Goal: Task Accomplishment & Management: Use online tool/utility

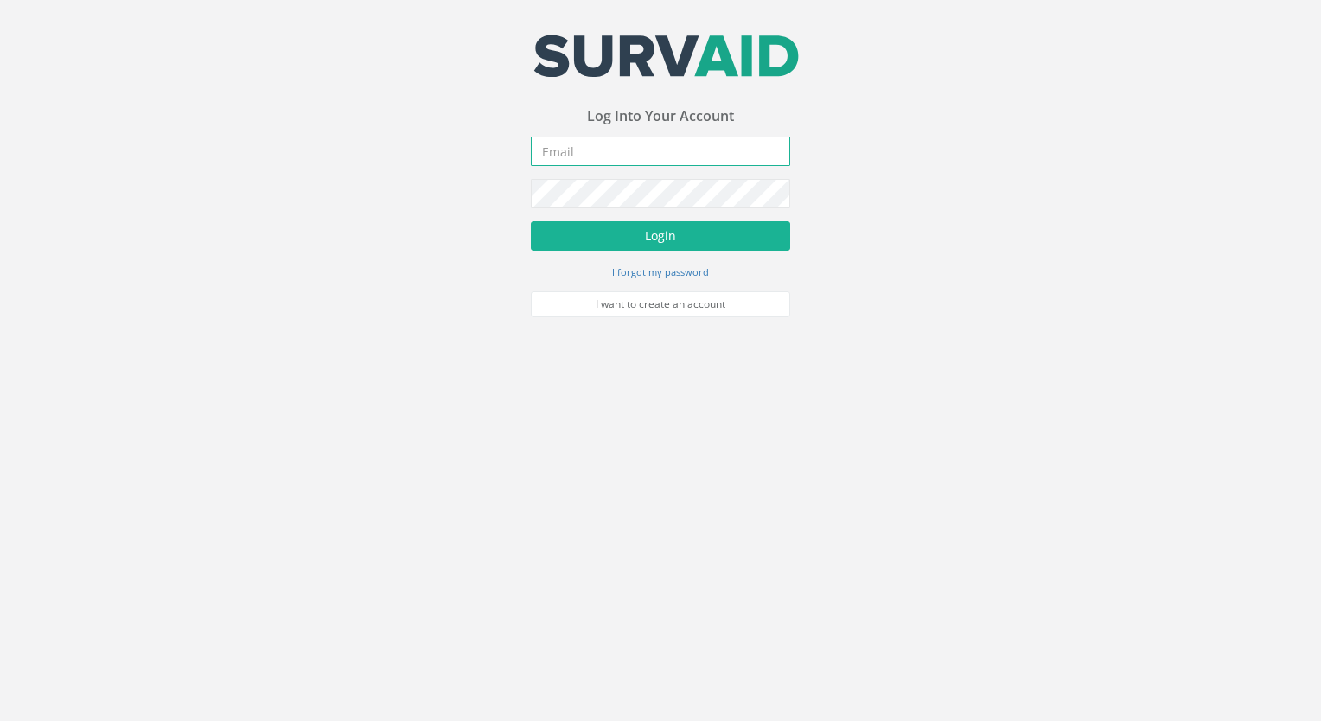
click at [616, 154] on input "email" at bounding box center [660, 151] width 259 height 29
type input "[EMAIL_ADDRESS][DOMAIN_NAME]"
click at [531, 221] on button "Login" at bounding box center [660, 235] width 259 height 29
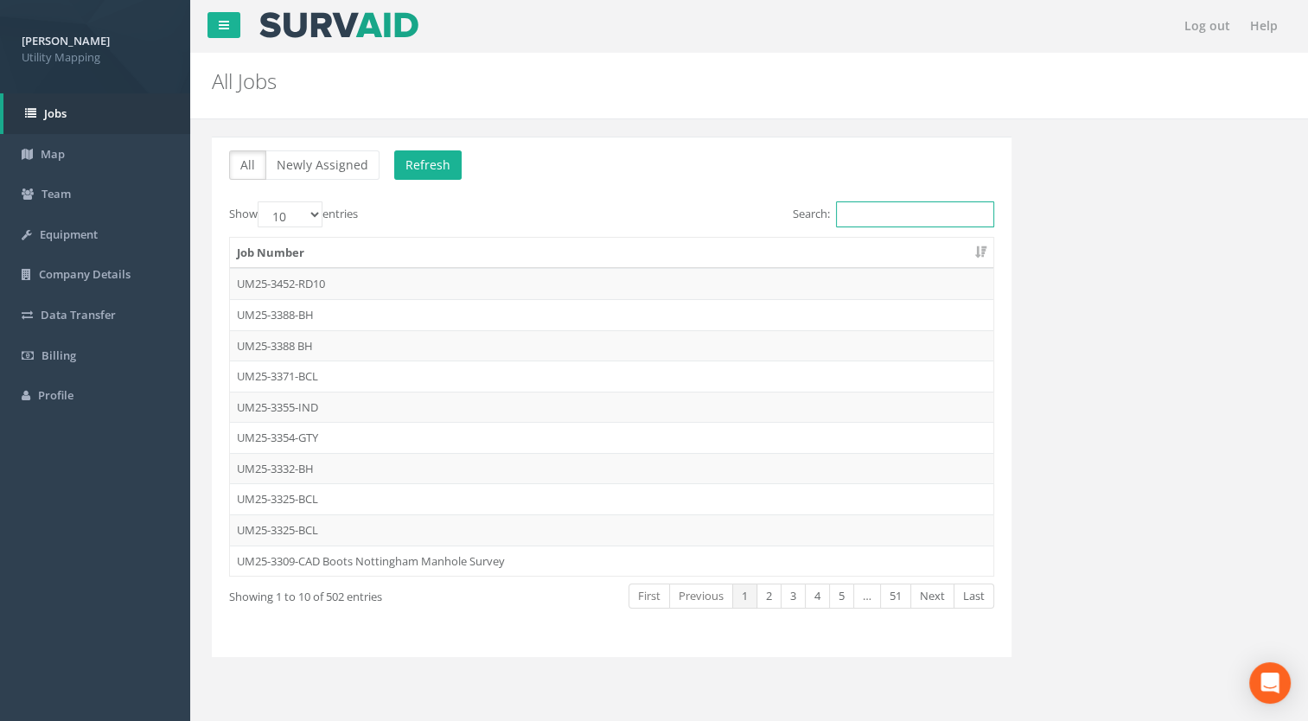
click at [854, 218] on input "Search:" at bounding box center [915, 214] width 158 height 26
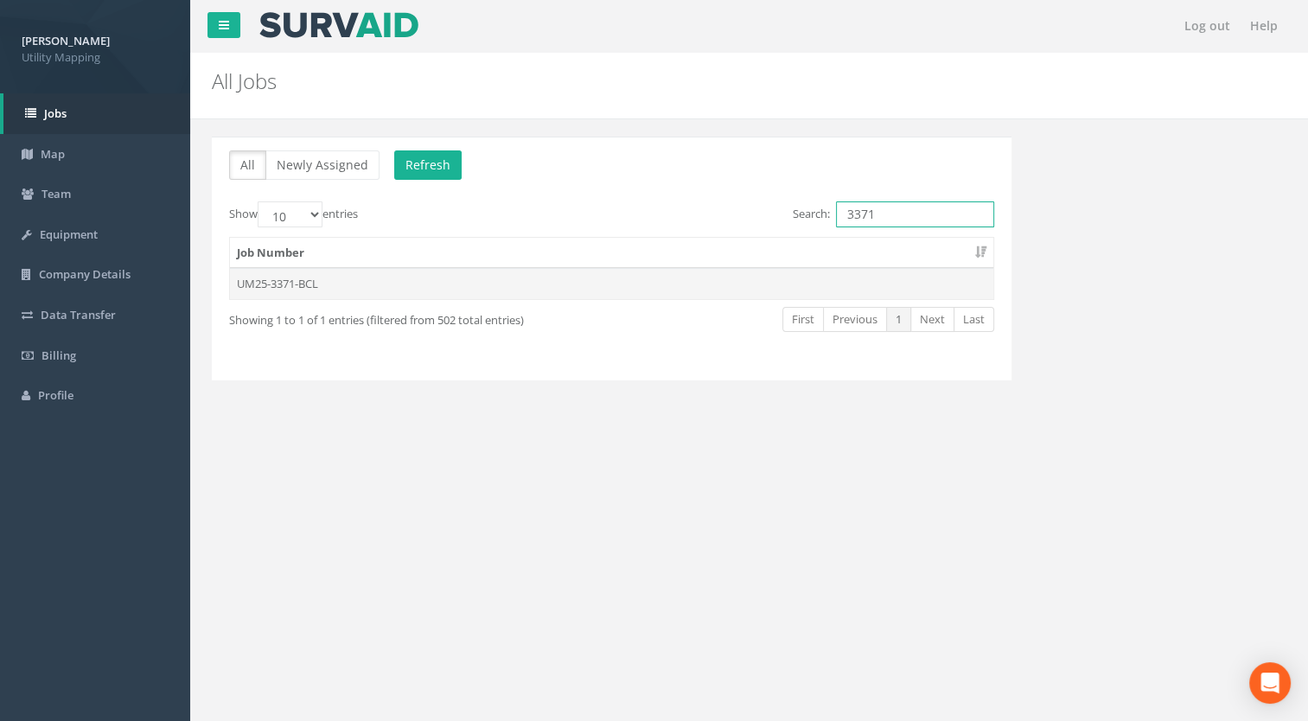
type input "3371"
click at [280, 285] on td "UM25-3371-BCL" at bounding box center [612, 283] width 764 height 31
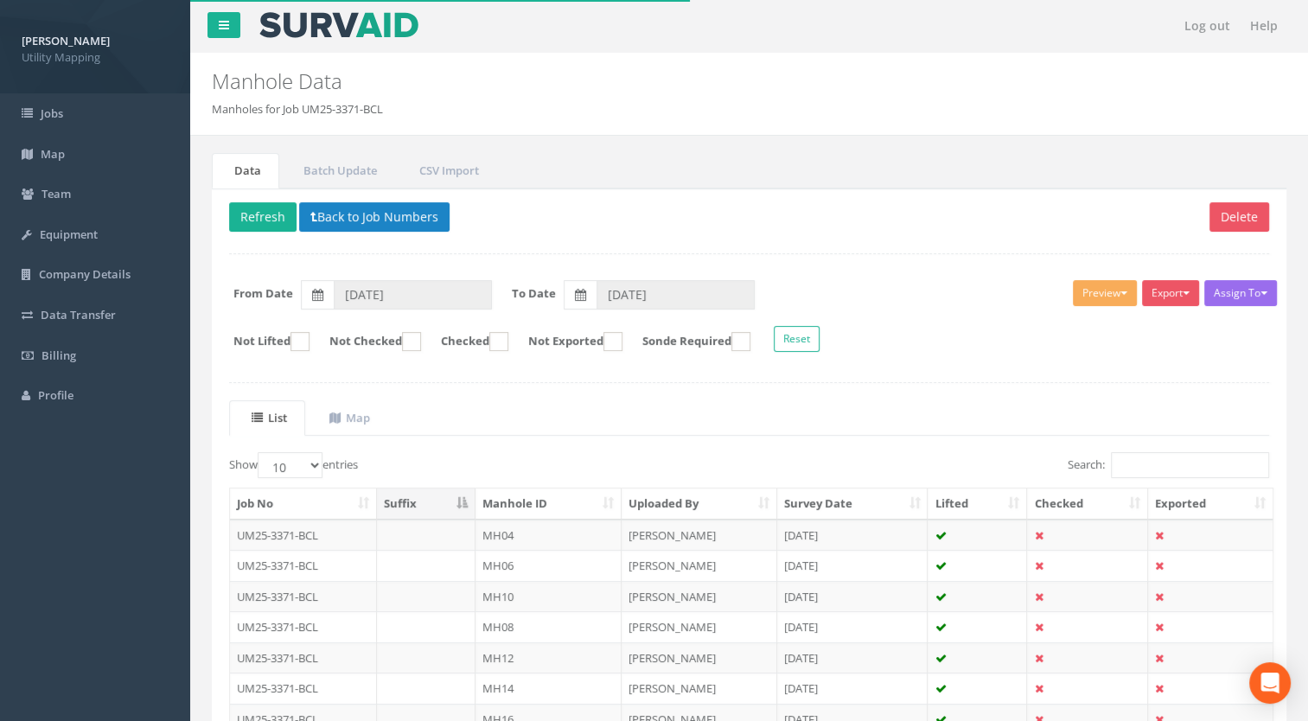
click at [540, 510] on th "Manhole ID" at bounding box center [549, 504] width 146 height 31
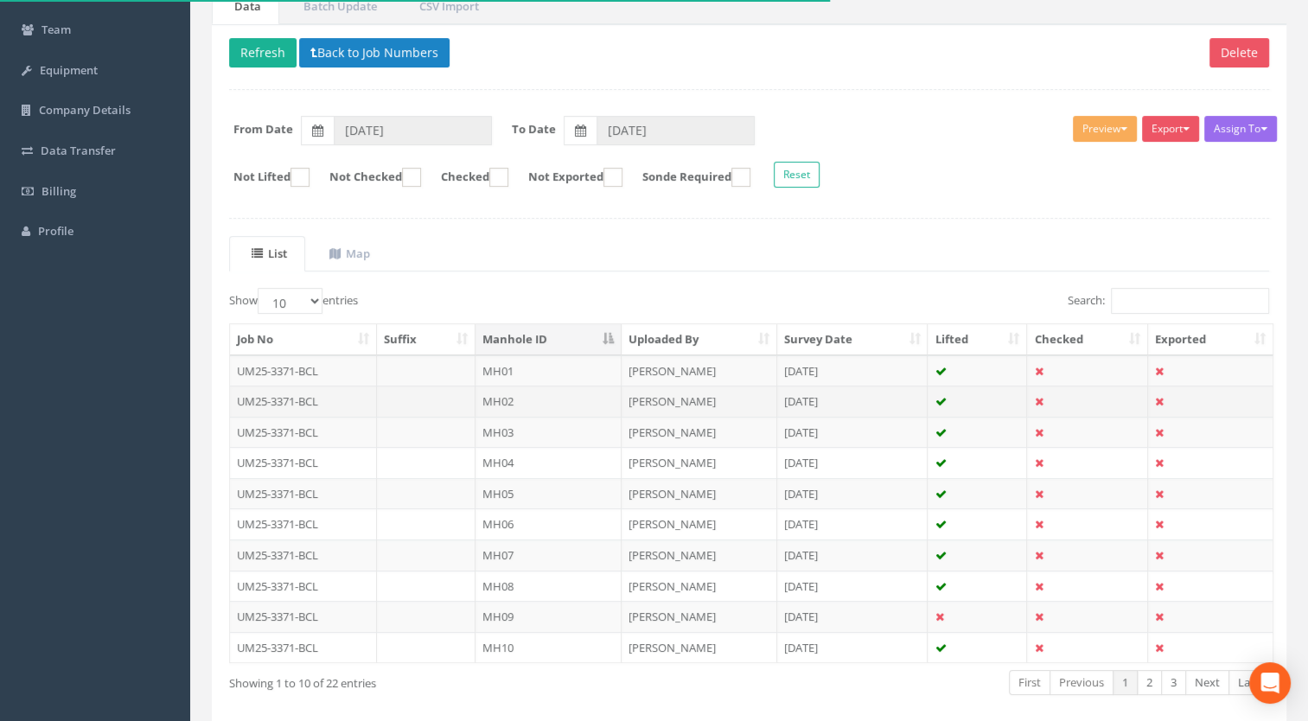
scroll to position [173, 0]
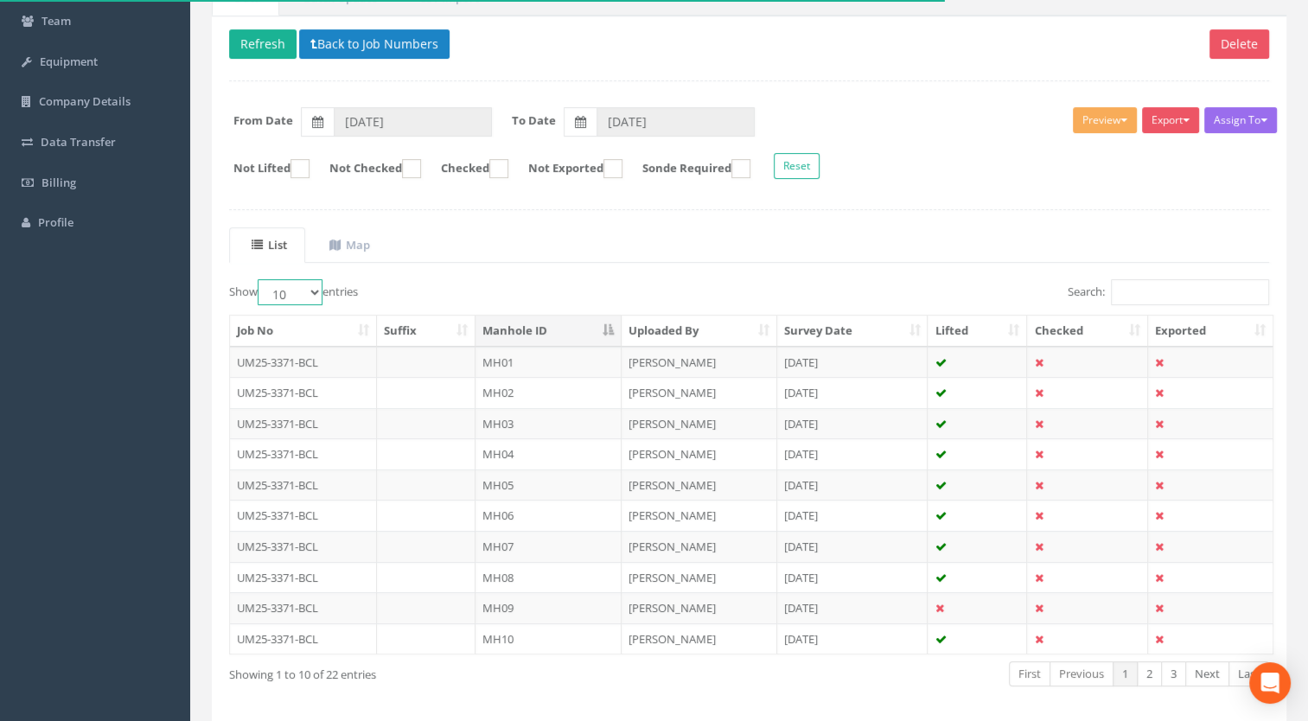
click at [288, 293] on select "10 25 50 100" at bounding box center [290, 292] width 65 height 26
select select "100"
click at [260, 279] on select "10 25 50 100" at bounding box center [290, 292] width 65 height 26
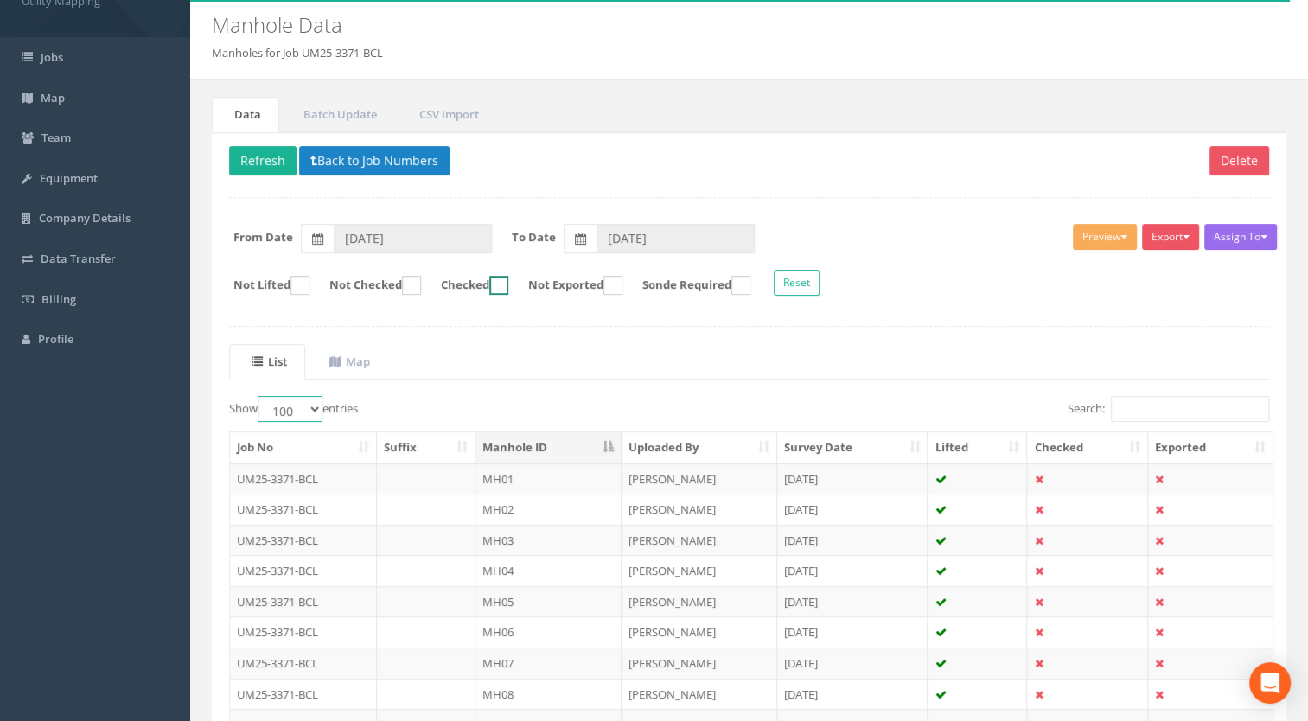
scroll to position [0, 0]
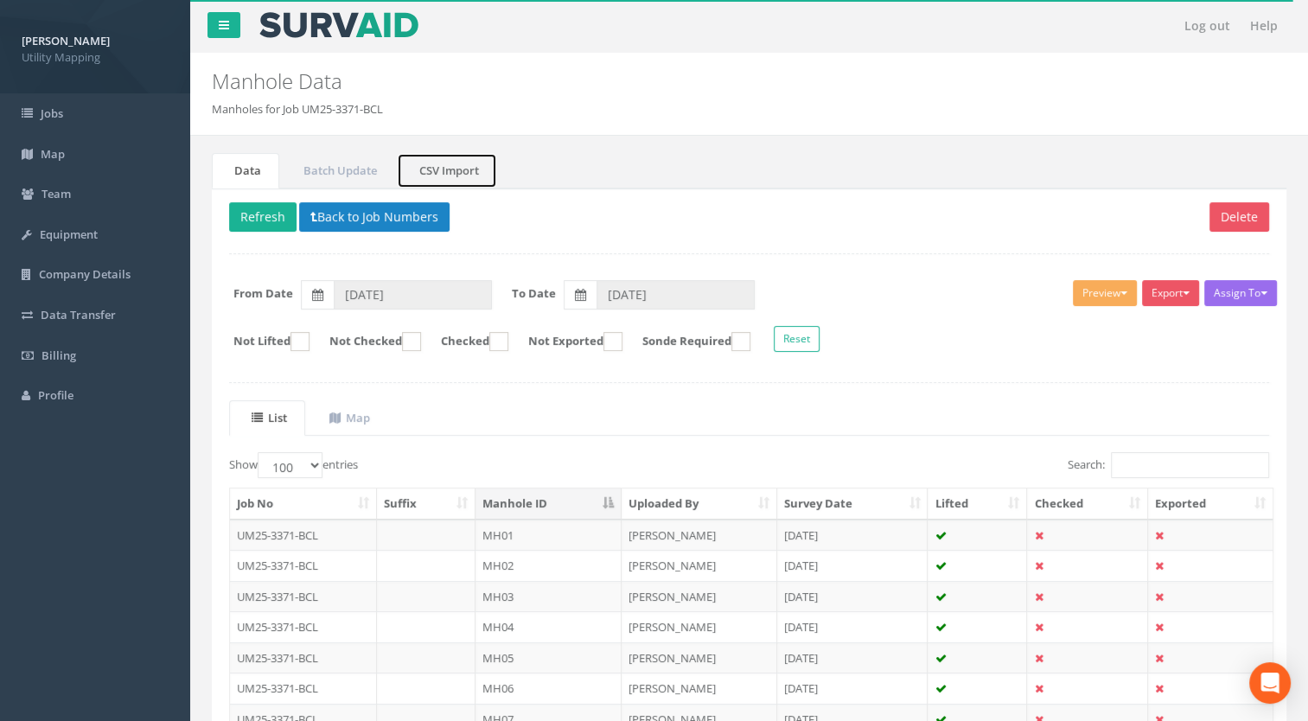
click at [425, 171] on link "CSV Import" at bounding box center [447, 170] width 100 height 35
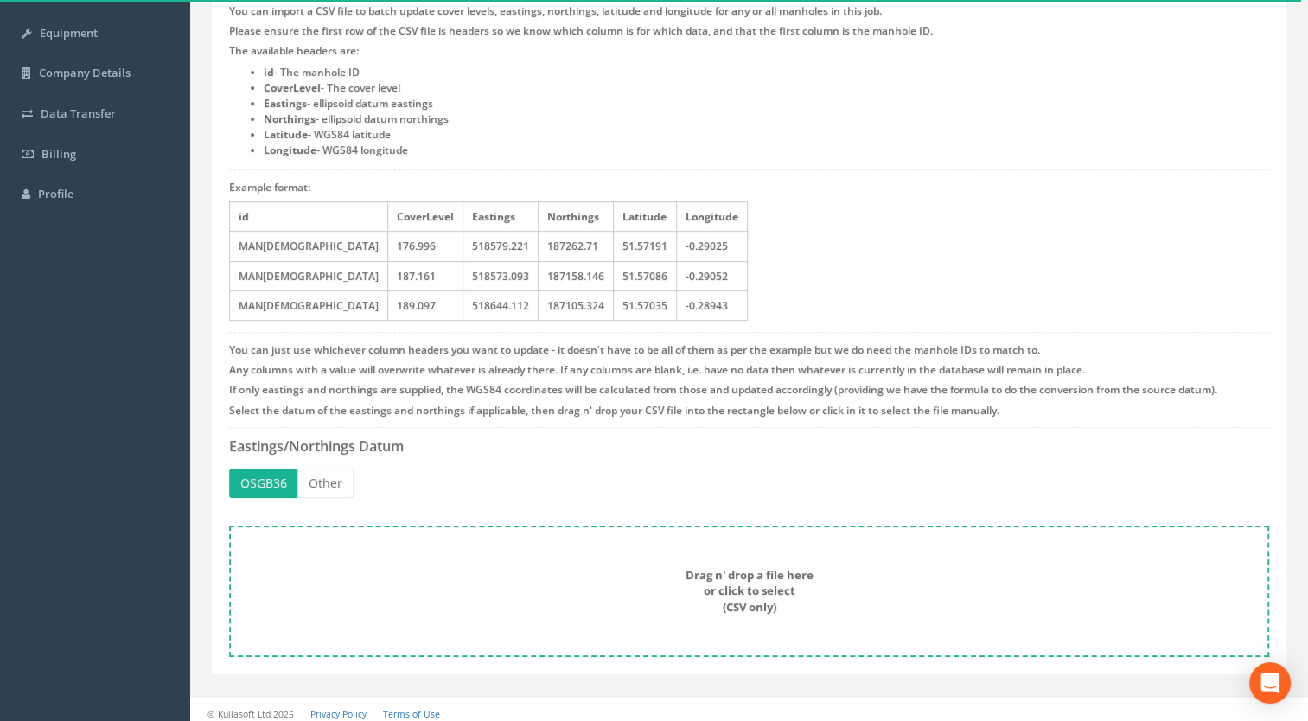
scroll to position [208, 0]
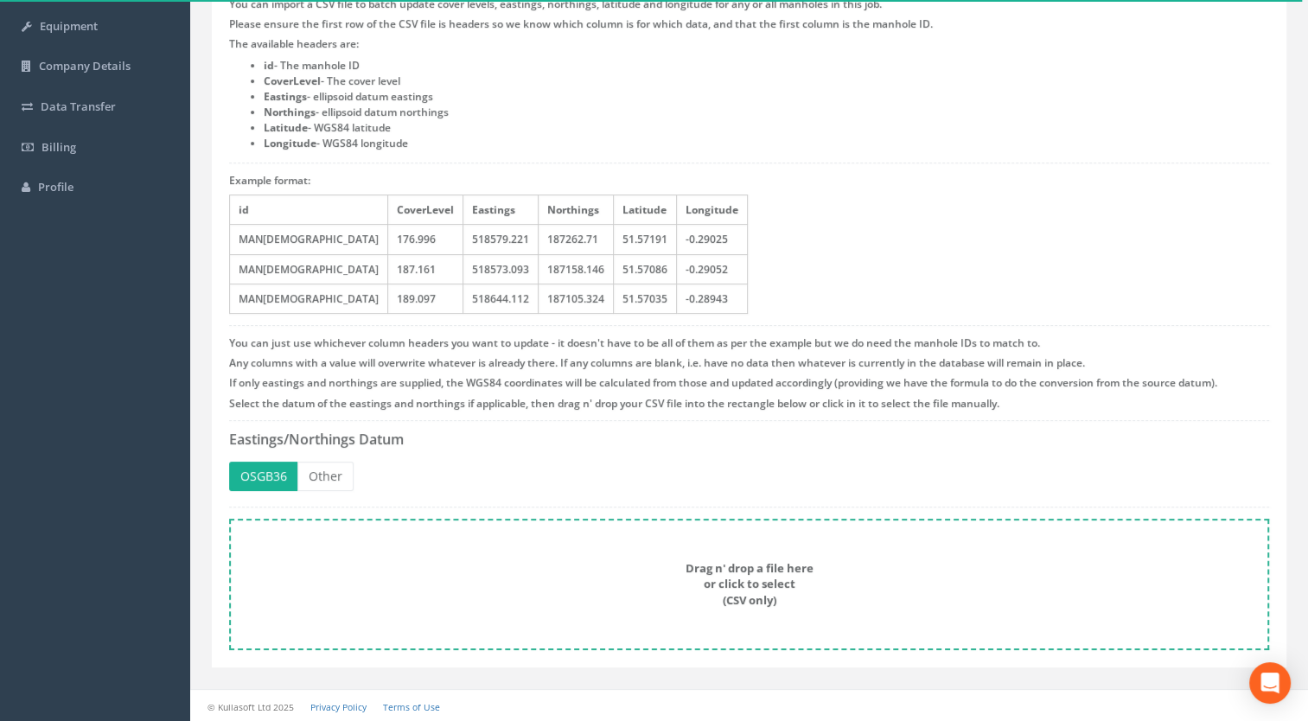
click at [579, 584] on div "Drag n' drop a file here or click to select (CSV only)" at bounding box center [749, 584] width 1002 height 48
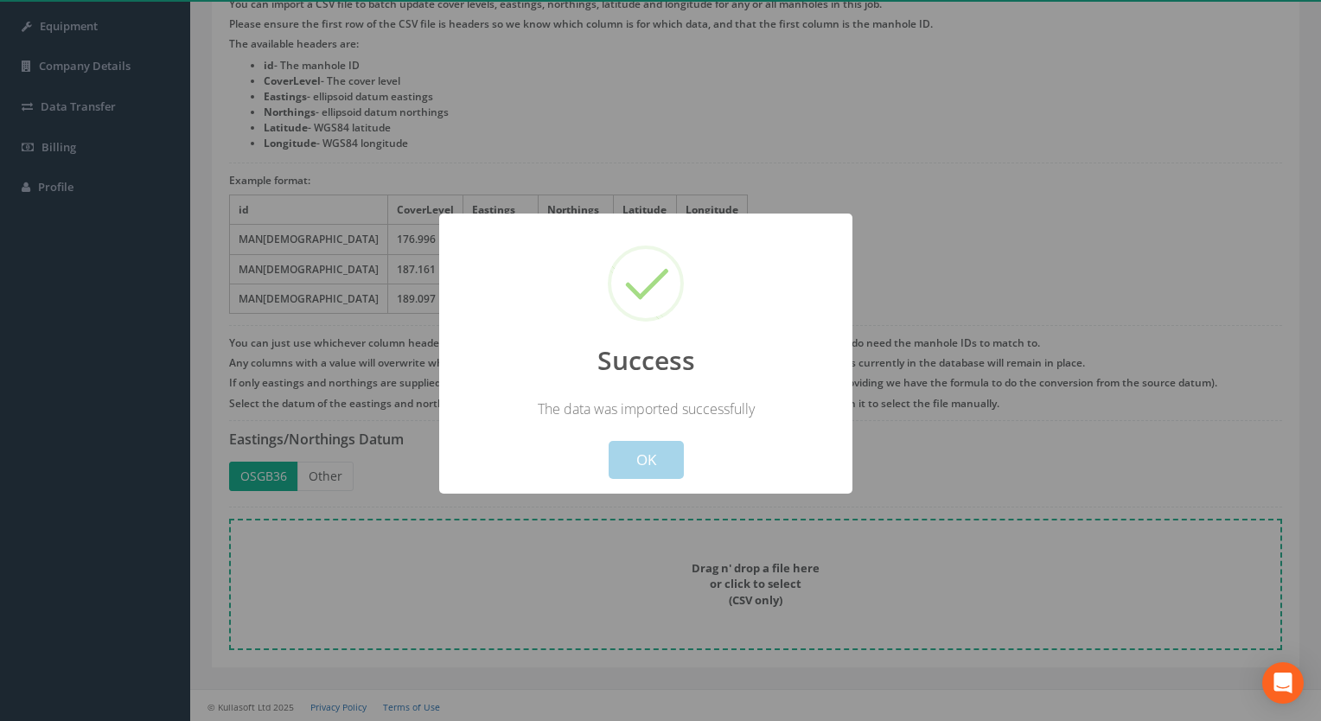
click at [654, 479] on div "Success The data was imported successfully ! Not valid! Cancel OK" at bounding box center [645, 354] width 413 height 280
click at [621, 457] on button "OK" at bounding box center [646, 460] width 75 height 38
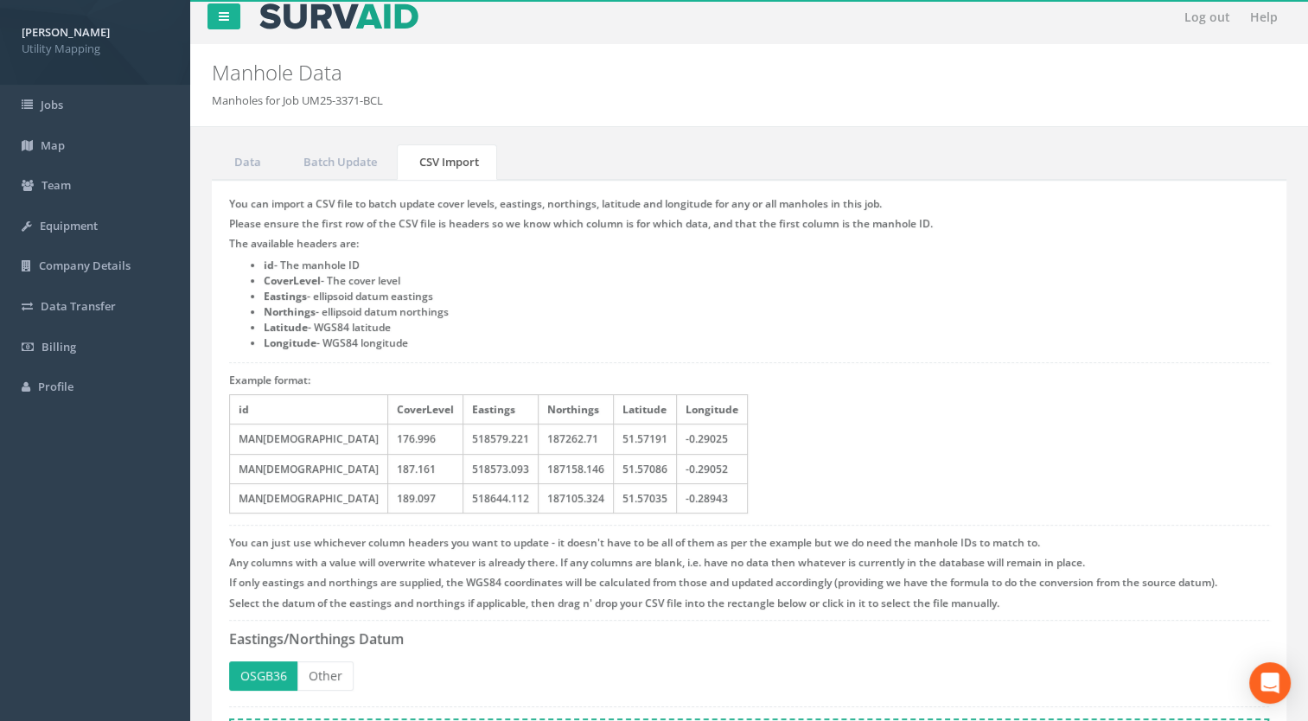
scroll to position [0, 0]
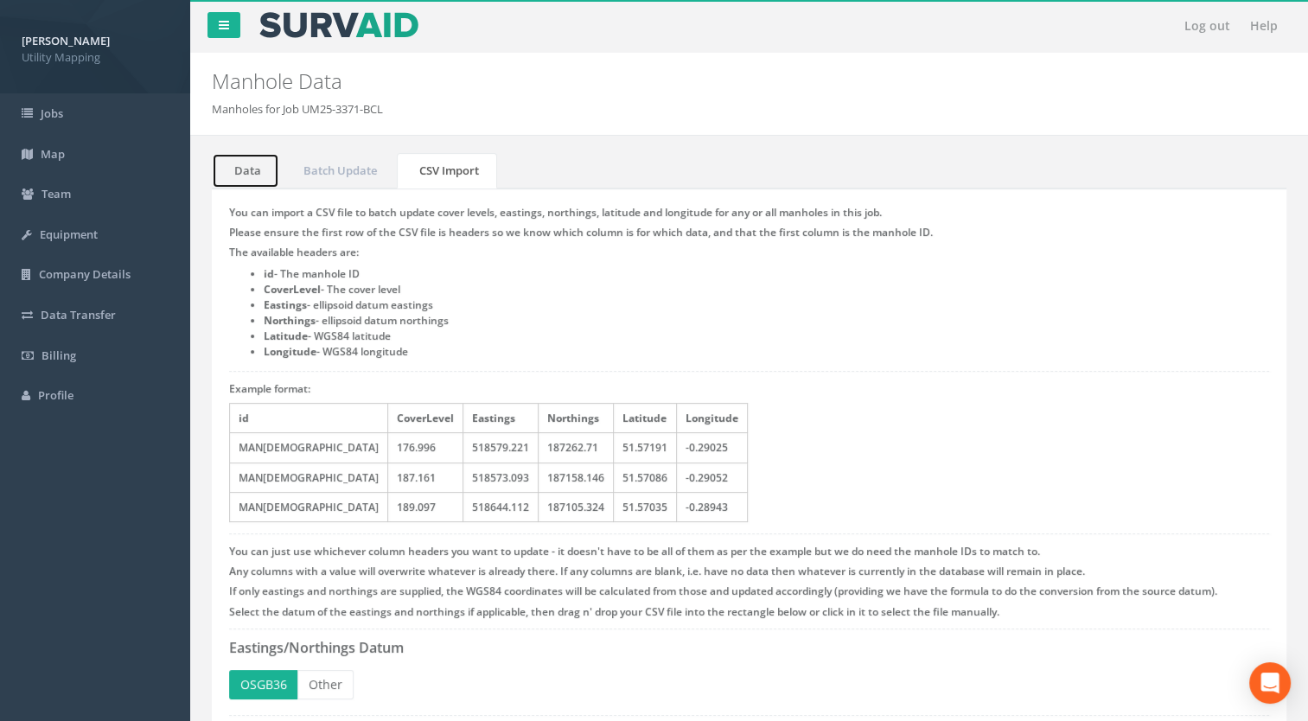
click at [236, 154] on link "Data" at bounding box center [245, 170] width 67 height 35
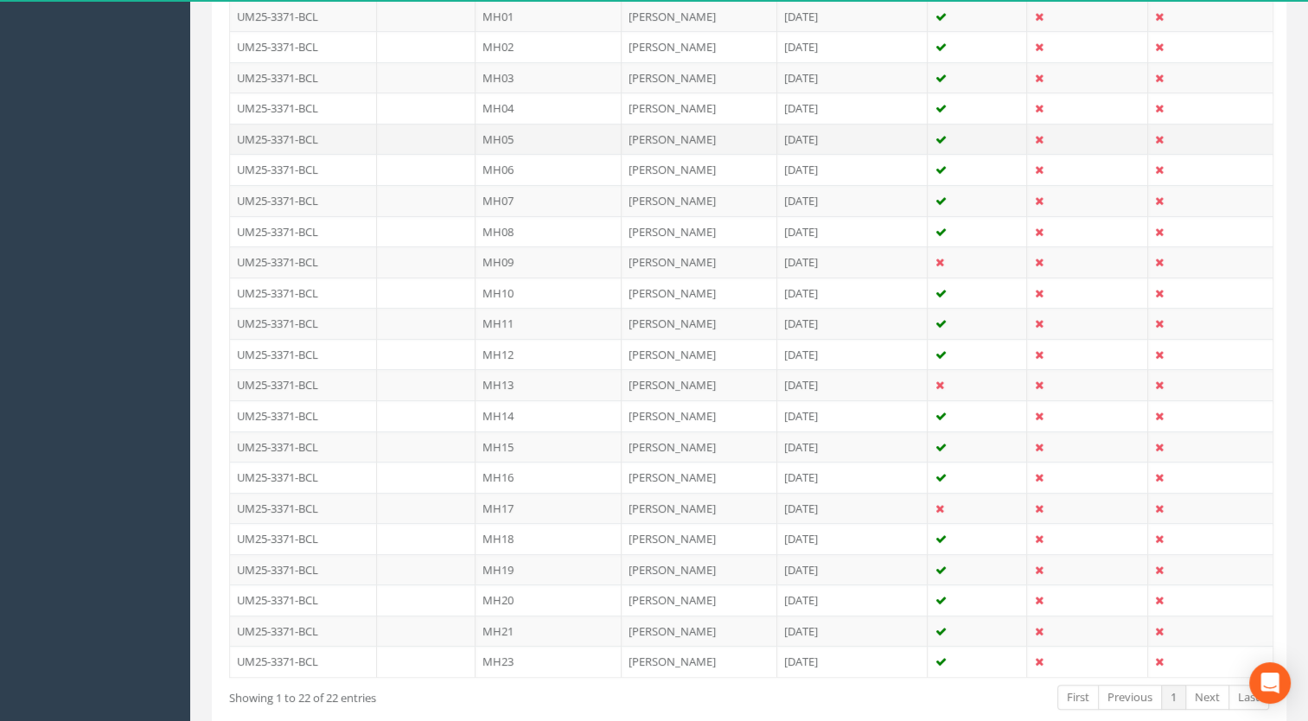
scroll to position [605, 0]
